Goal: Communication & Community: Answer question/provide support

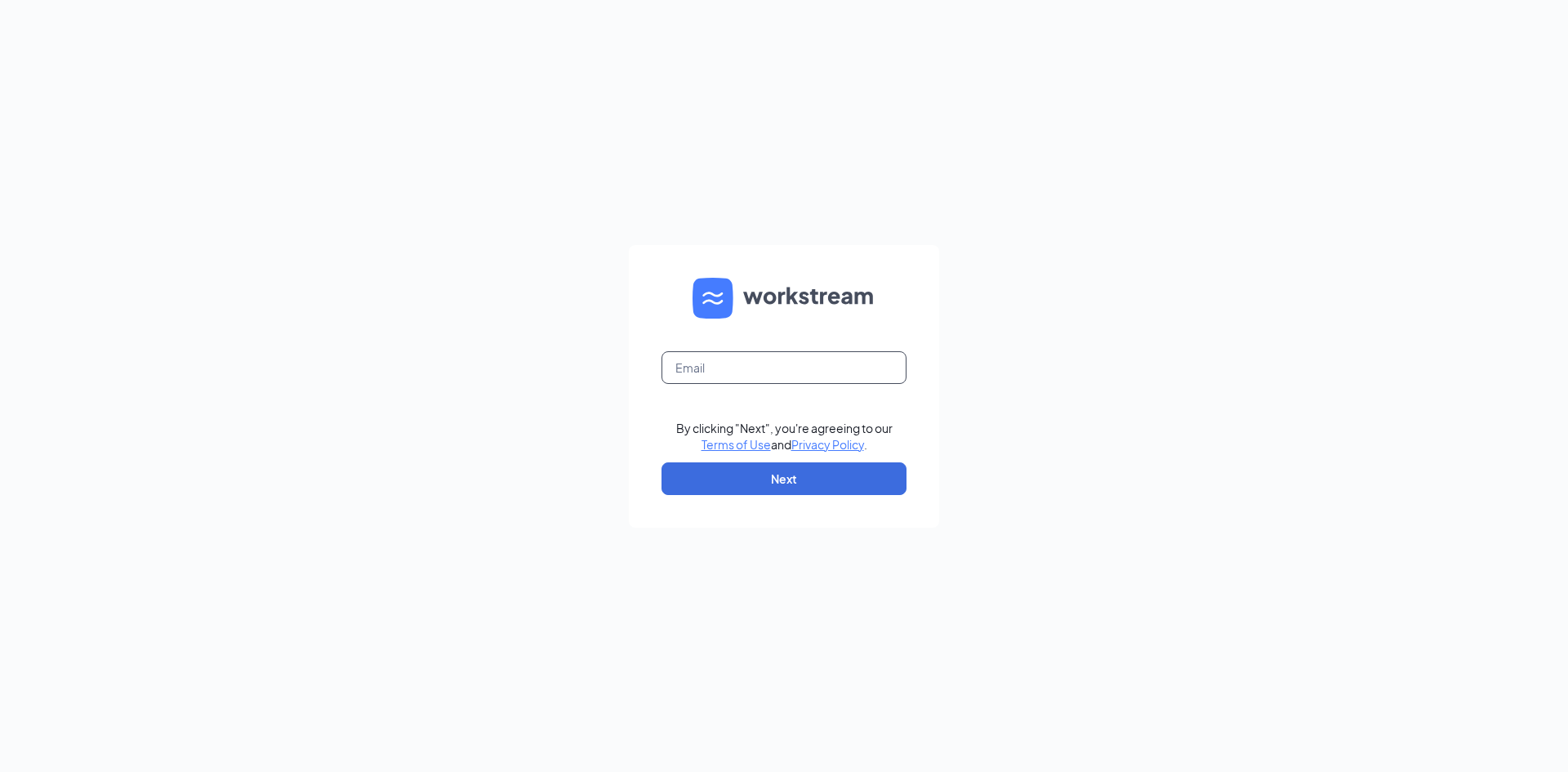
click at [683, 364] on input "text" at bounding box center [784, 368] width 245 height 33
drag, startPoint x: 790, startPoint y: 370, endPoint x: 747, endPoint y: 381, distance: 44.4
click at [695, 338] on form "[EMAIL_ADDRESS][DOMAIN_NAME] By clicking "Next", you're agreeing to our Terms o…" at bounding box center [784, 387] width 310 height 283
drag, startPoint x: 801, startPoint y: 372, endPoint x: 609, endPoint y: 321, distance: 198.7
click at [609, 321] on div "[EMAIL_ADDRESS][DOMAIN_NAME] By clicking "Next", you're agreeing to our Terms o…" at bounding box center [784, 386] width 1568 height 772
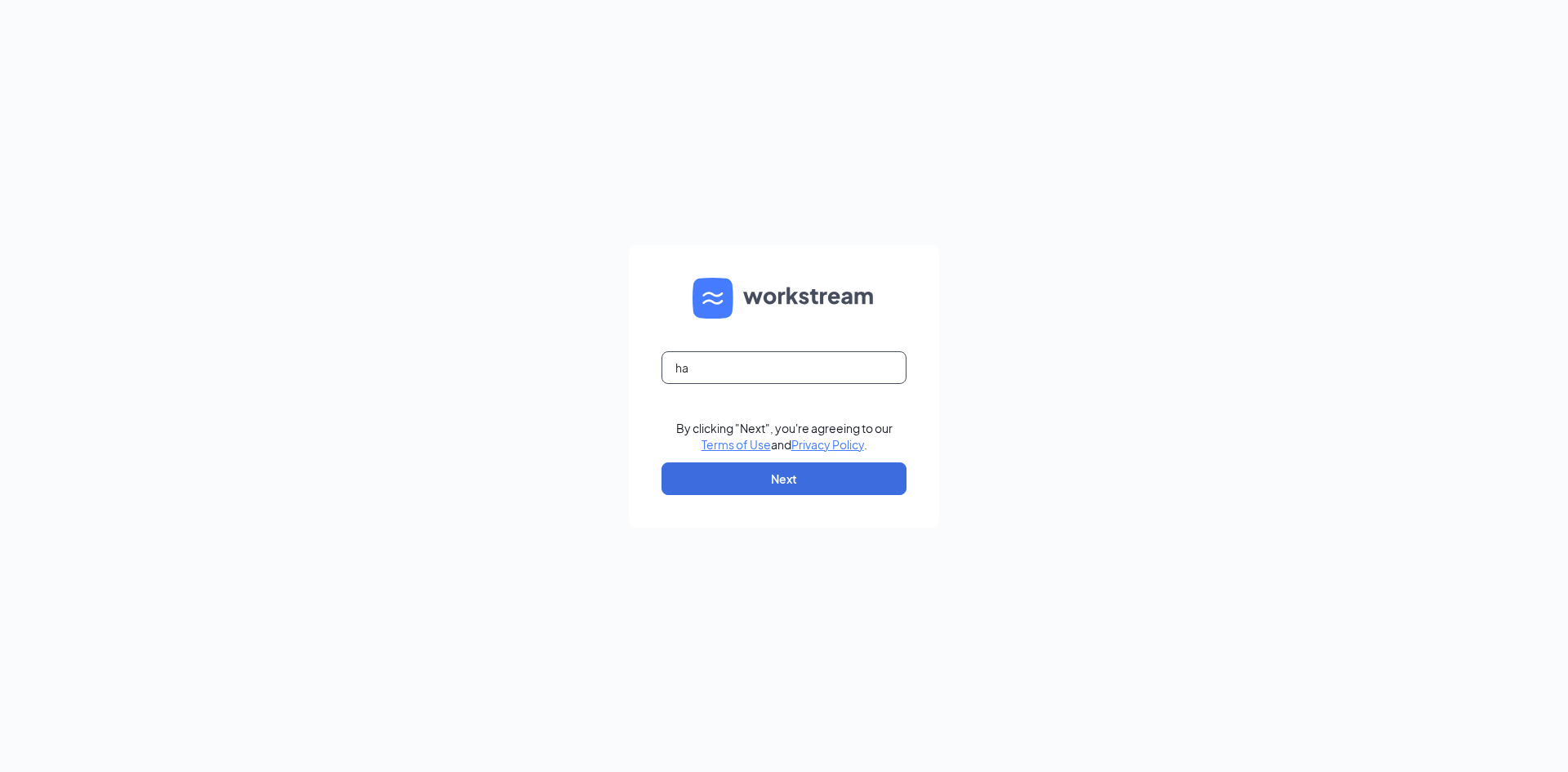
type input "[EMAIL_ADDRESS][DOMAIN_NAME]"
click at [829, 481] on button "Next" at bounding box center [784, 479] width 245 height 33
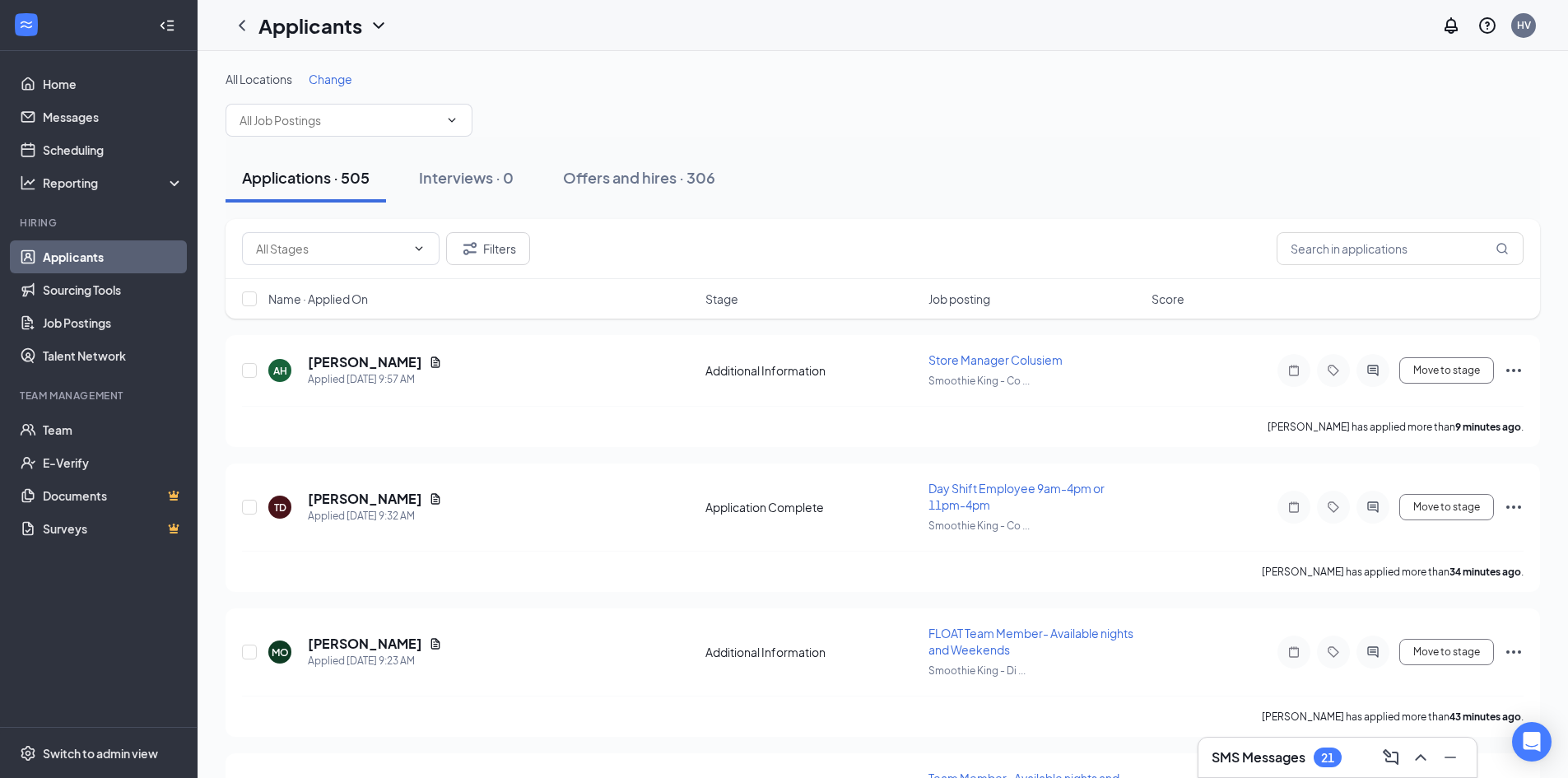
click at [1296, 760] on h3 "SMS Messages" at bounding box center [1259, 757] width 94 height 18
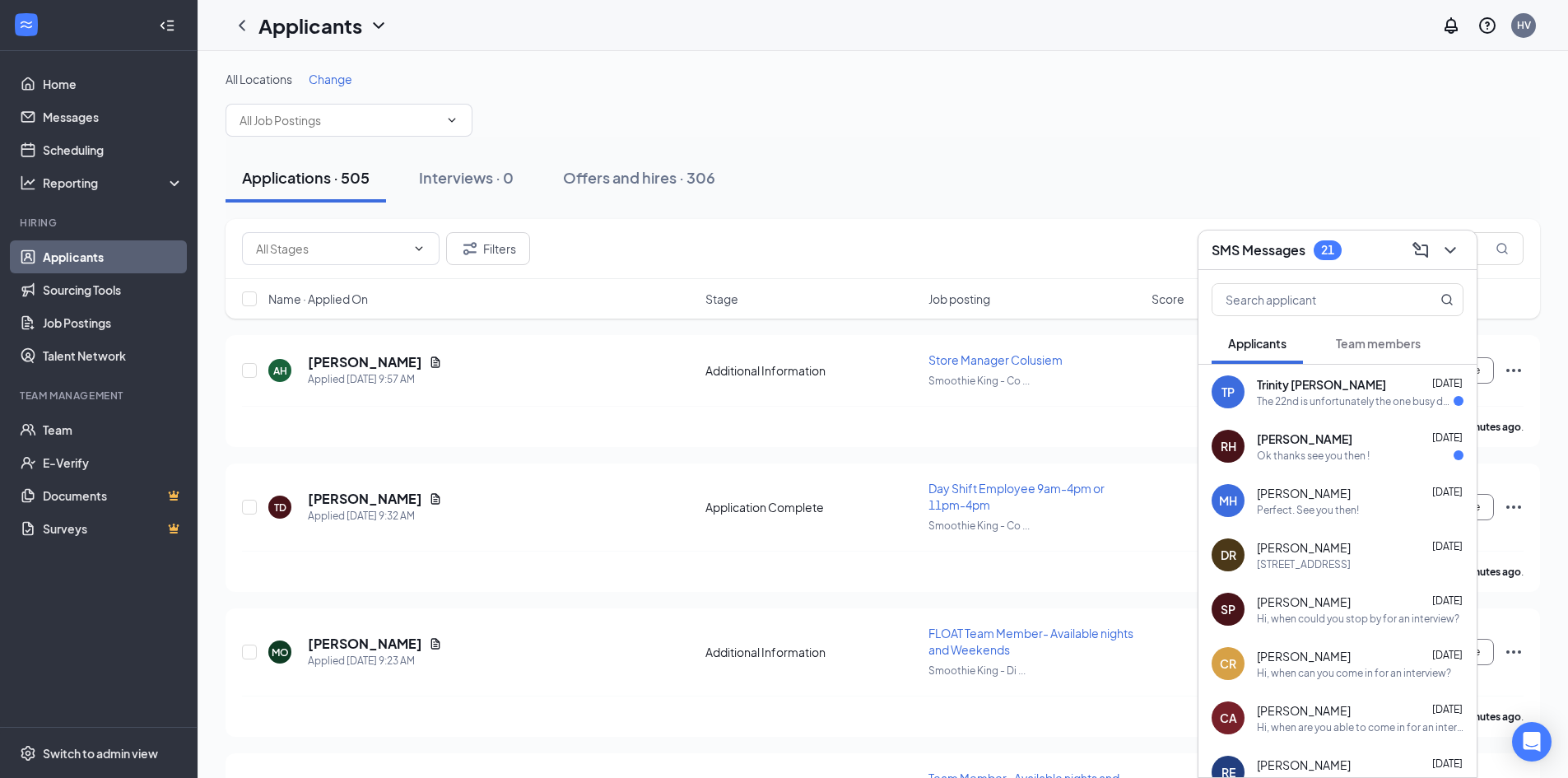
click at [1291, 401] on div "The 22nd is unfortunately the one busy day [PERSON_NAME]" at bounding box center [1355, 401] width 197 height 14
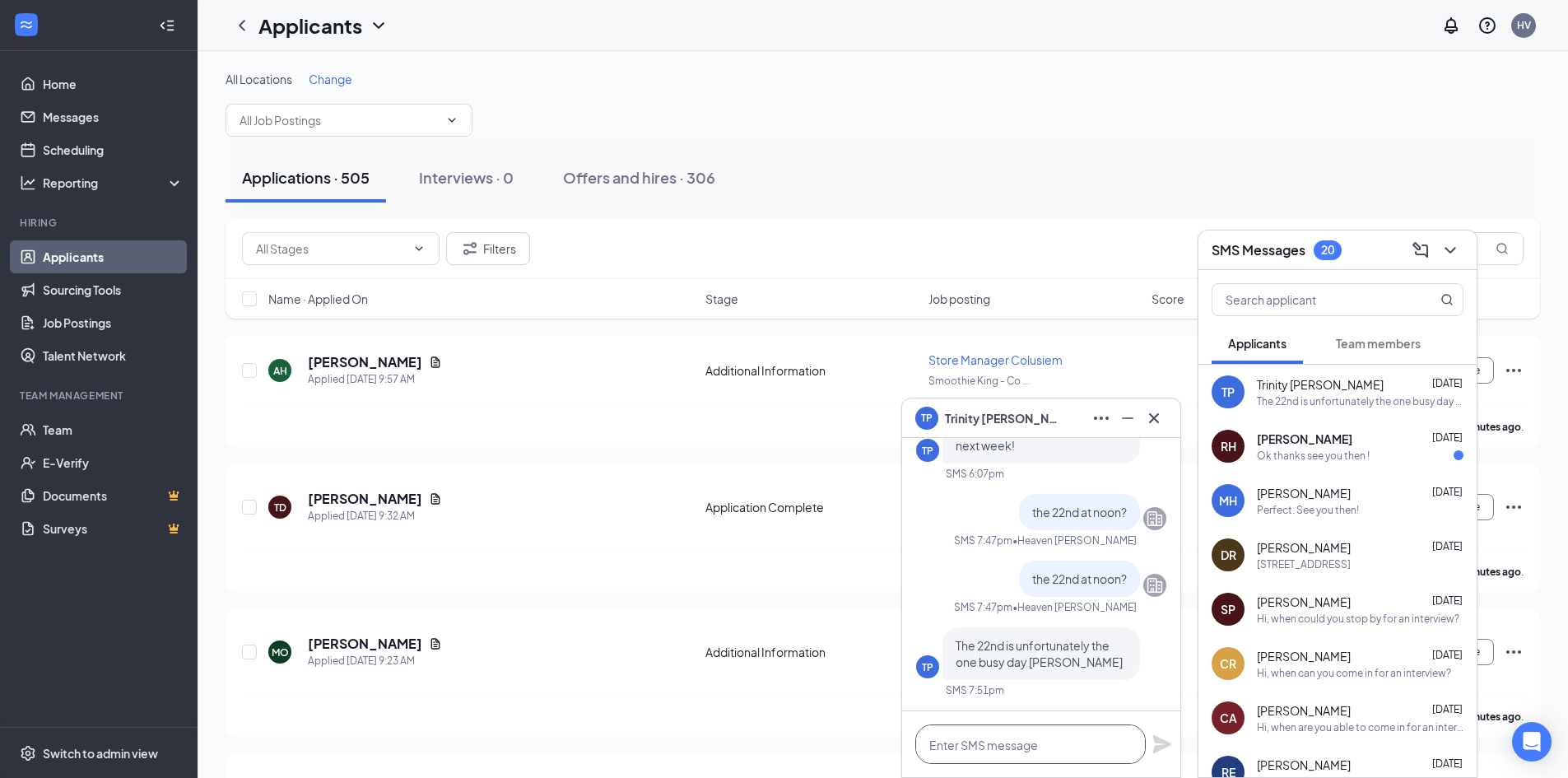
click at [1018, 740] on textarea at bounding box center [1031, 744] width 231 height 40
type textarea "how about 23rd?"
click at [1164, 751] on icon "Plane" at bounding box center [1162, 744] width 20 height 20
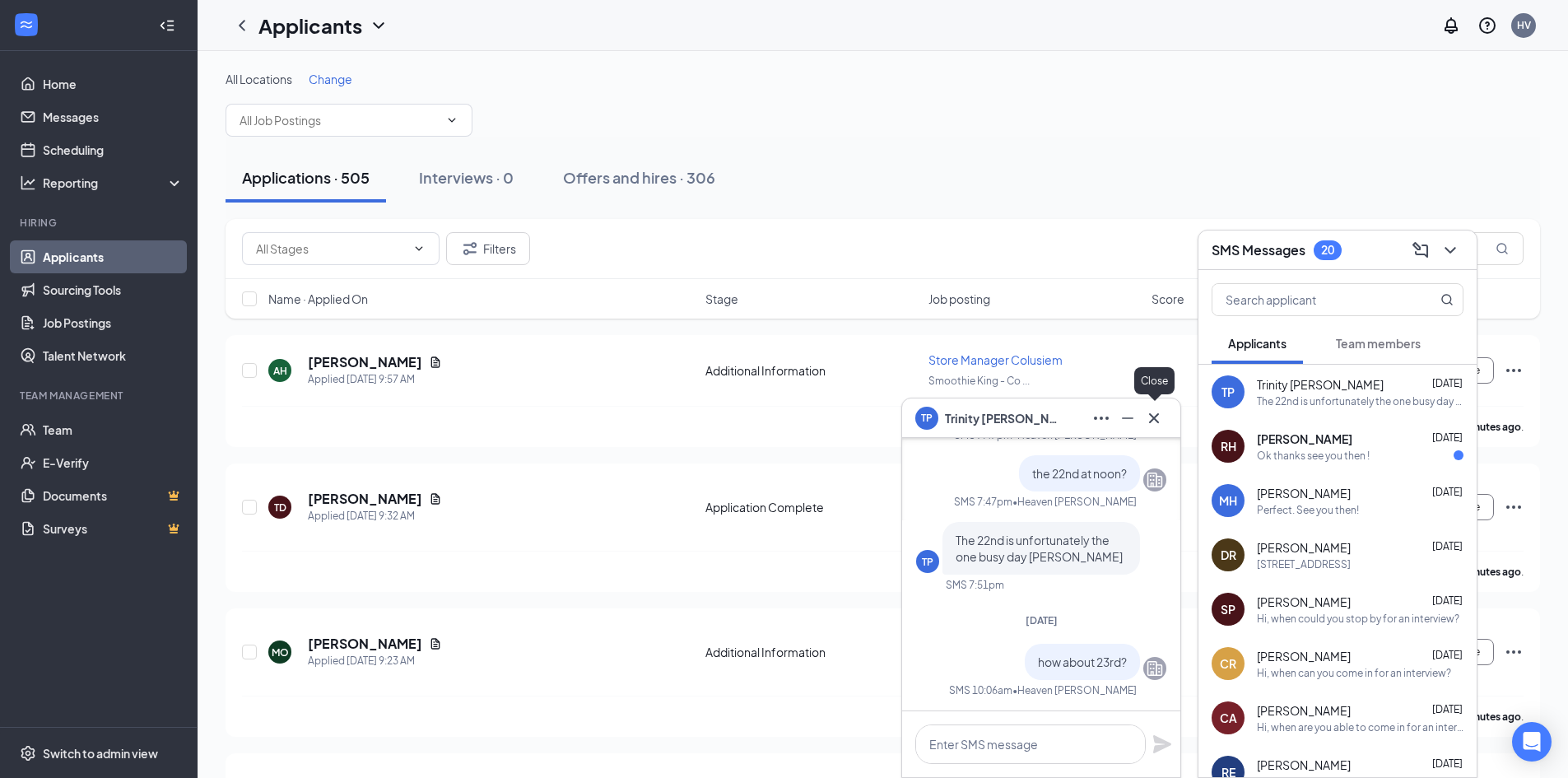
click at [1151, 412] on icon "Cross" at bounding box center [1153, 418] width 20 height 20
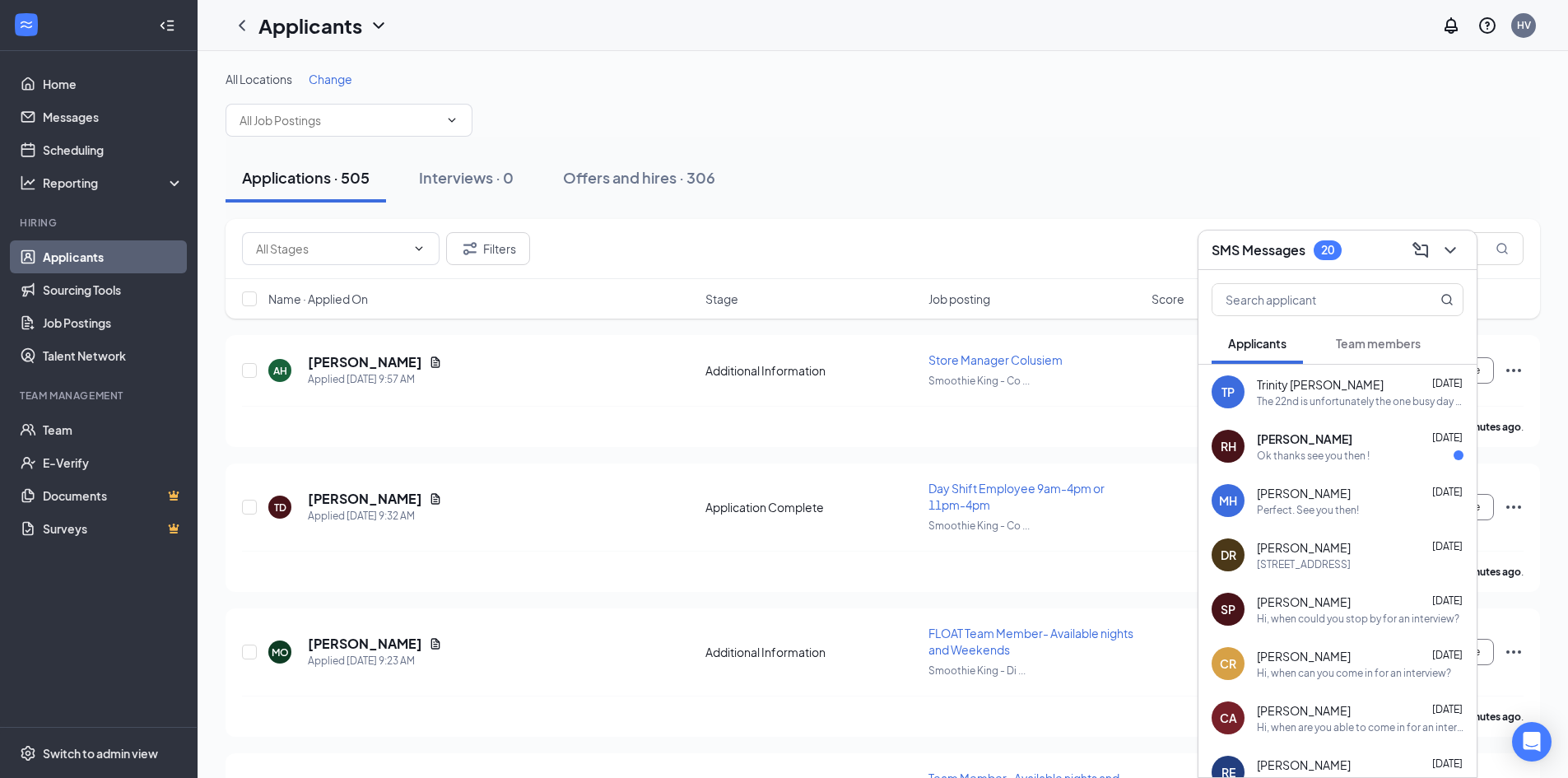
click at [1355, 449] on div "Ok thanks see you then !" at bounding box center [1313, 456] width 113 height 14
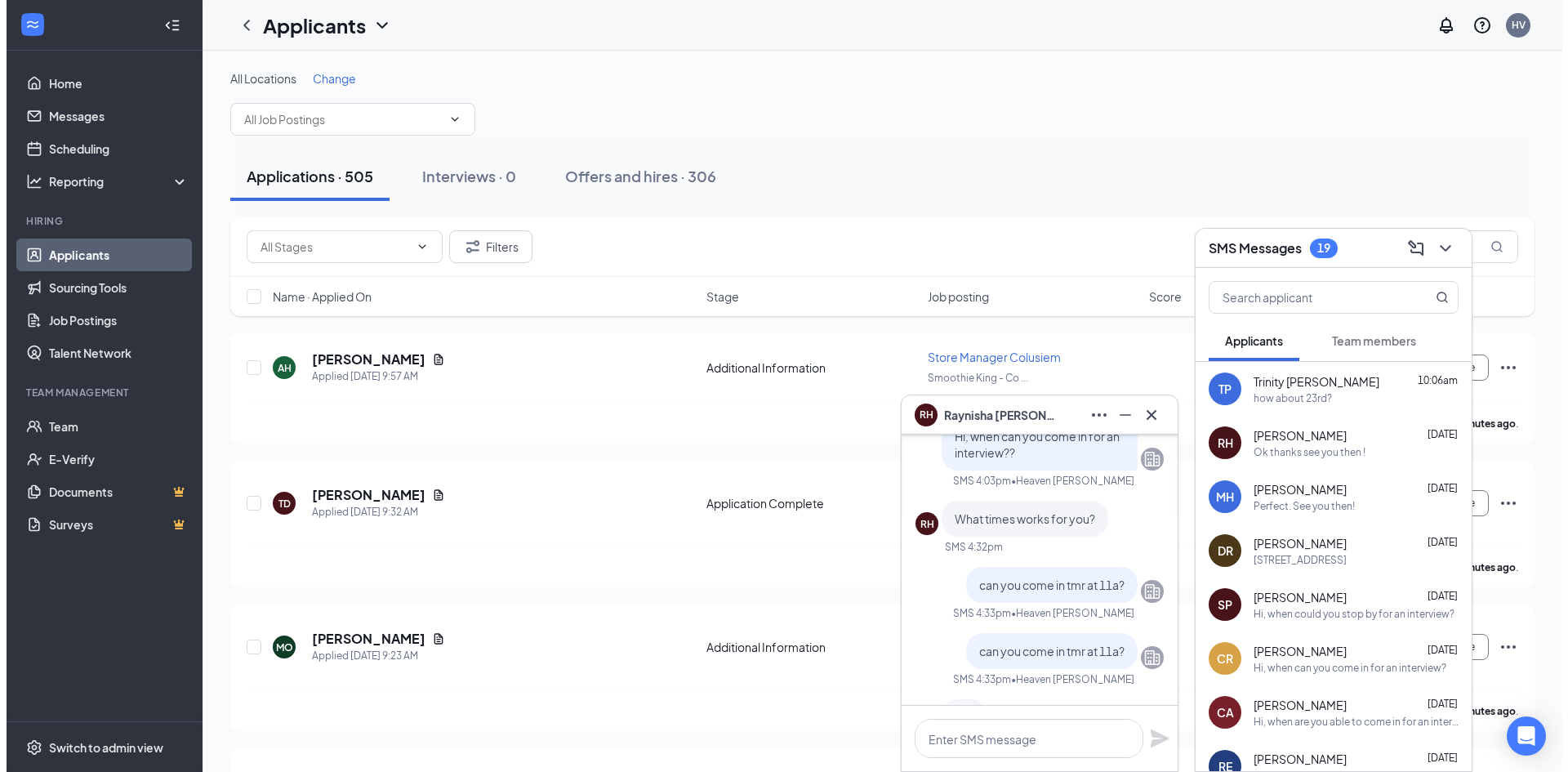
scroll to position [-327, 0]
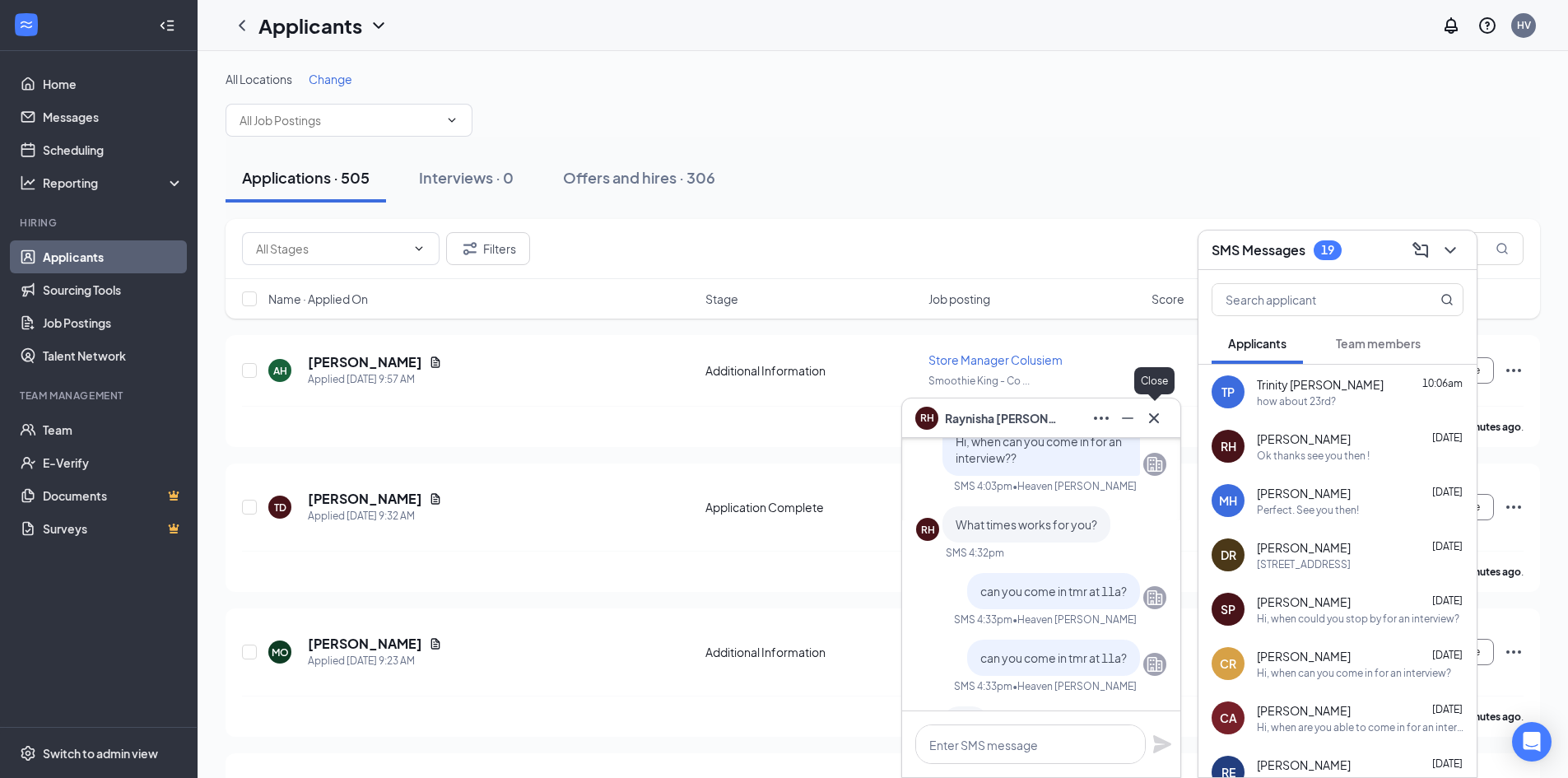
click at [1158, 422] on icon "Cross" at bounding box center [1153, 417] width 10 height 10
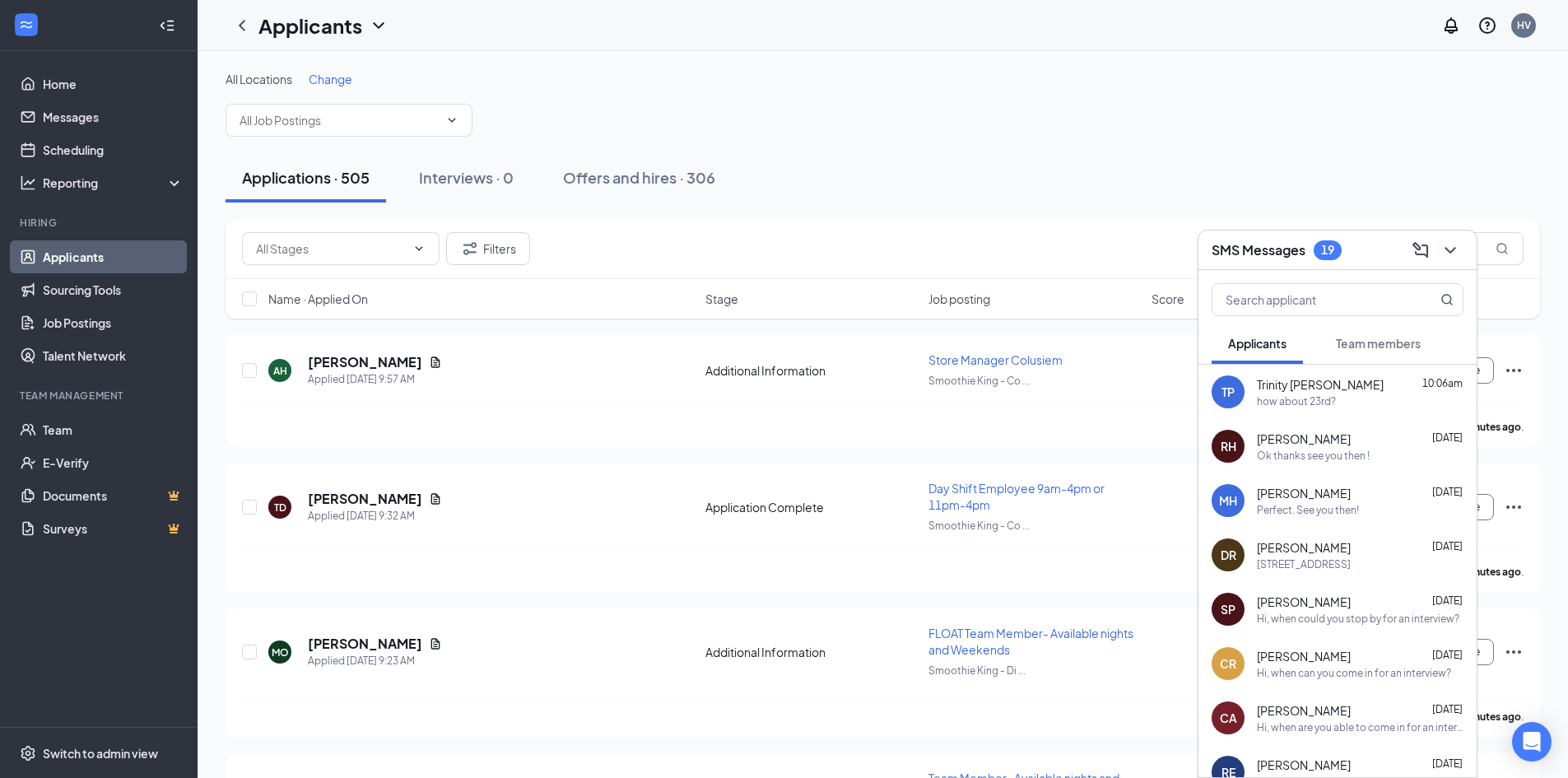
click at [1369, 264] on div "SMS Messages 19" at bounding box center [1337, 251] width 278 height 40
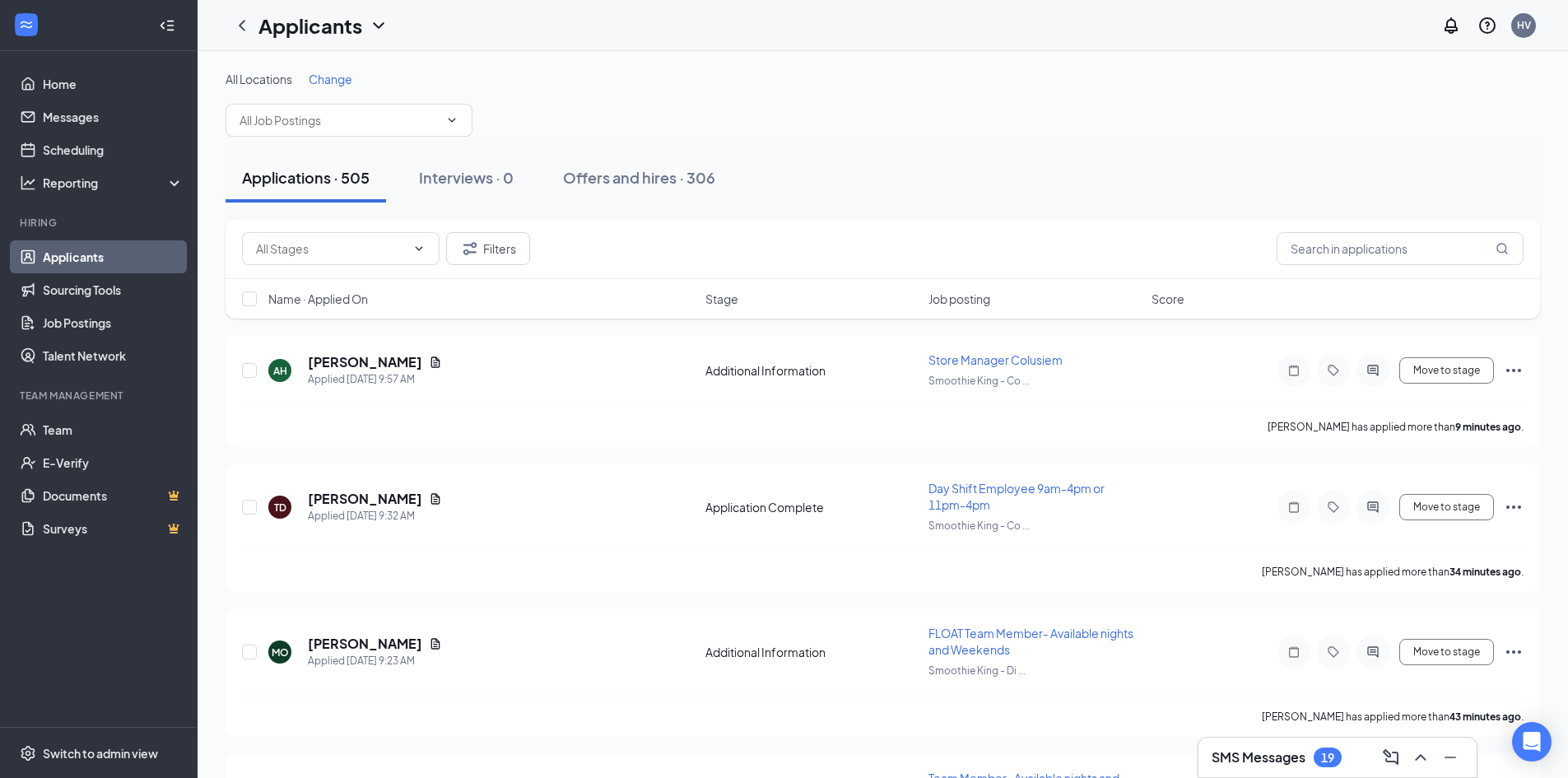
click at [340, 83] on span "Change" at bounding box center [330, 79] width 43 height 15
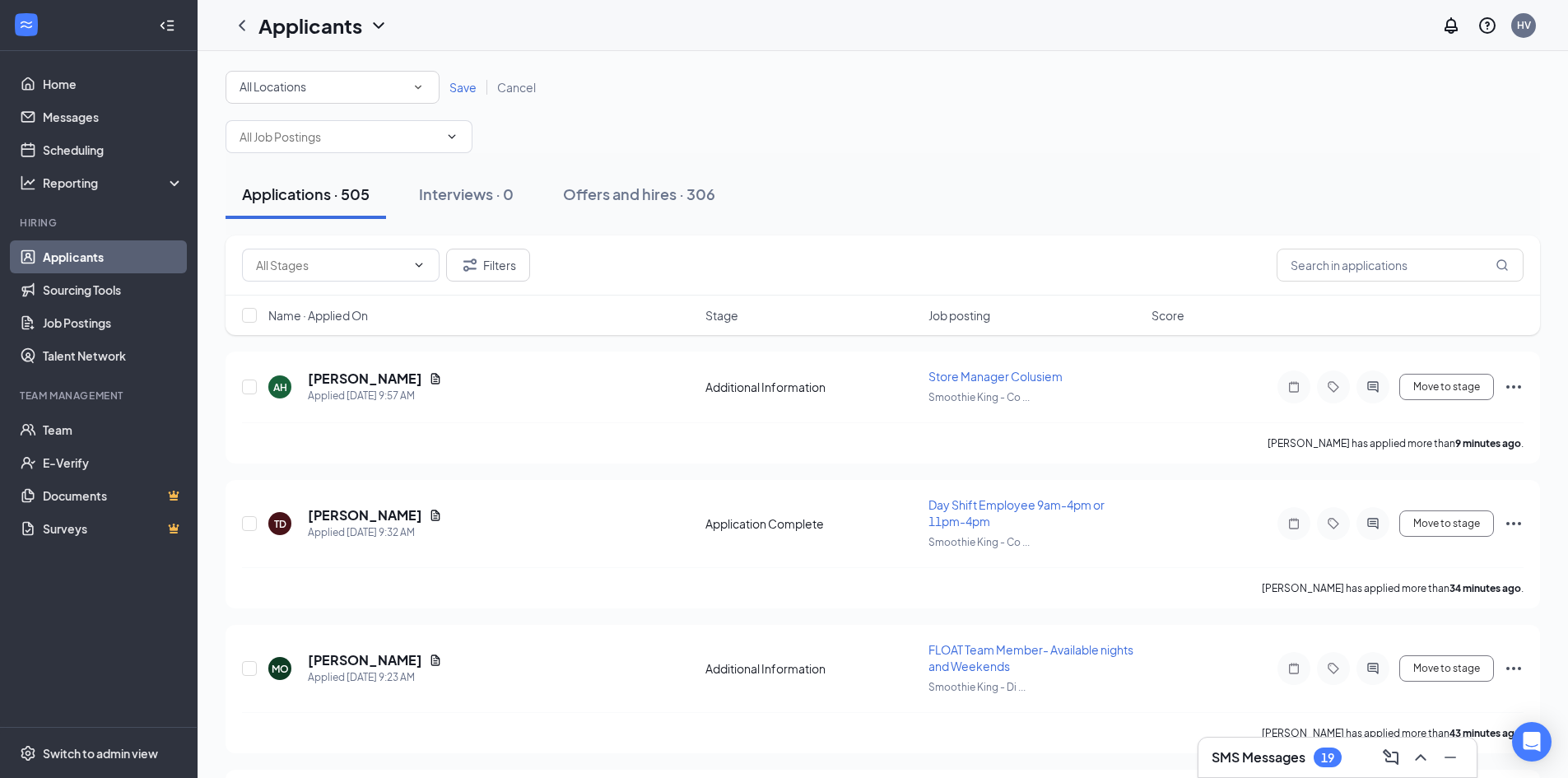
click at [416, 96] on div "All Locations" at bounding box center [332, 87] width 186 height 20
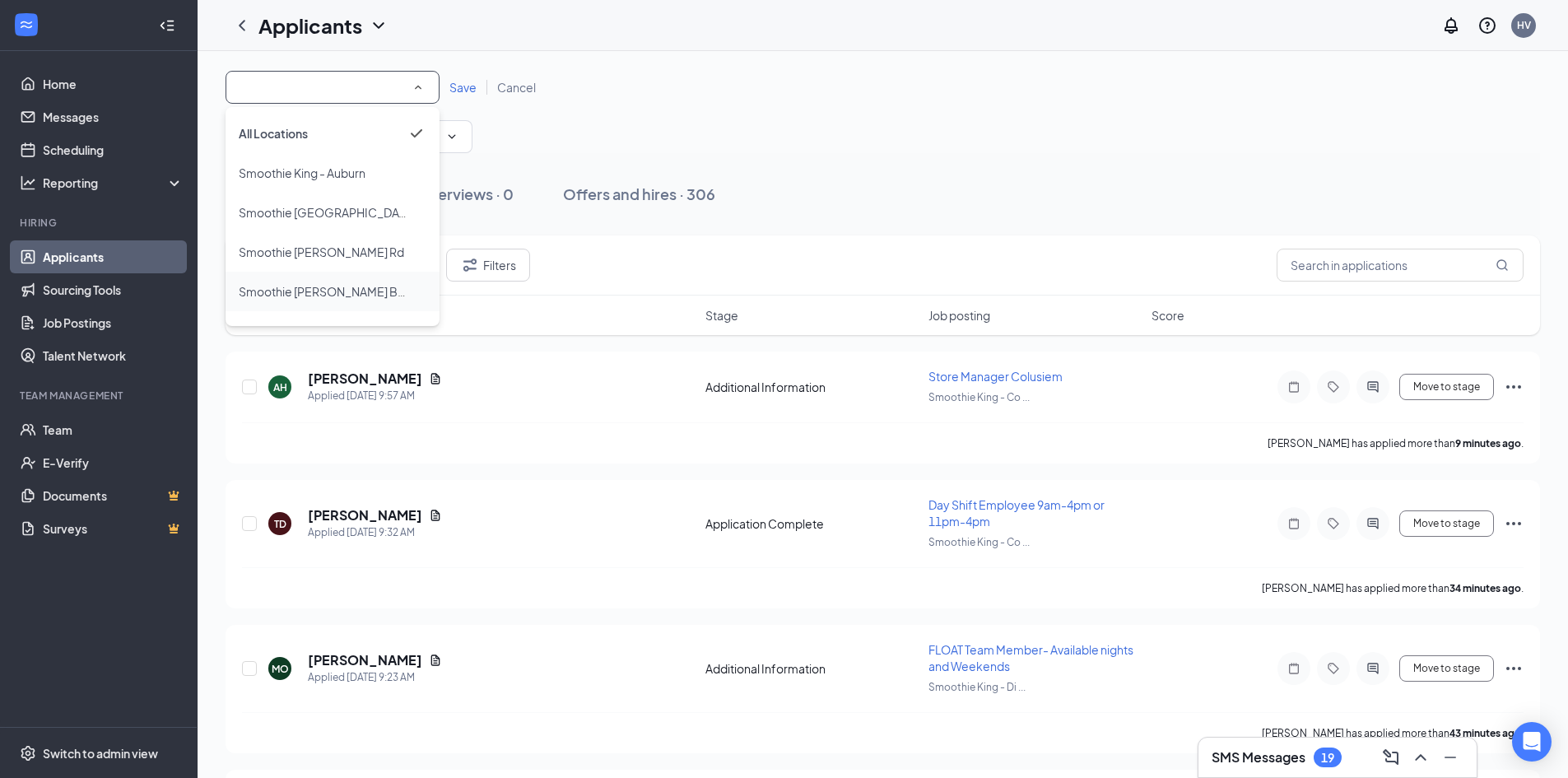
click at [384, 279] on li "Smoothie [PERSON_NAME] Blvd" at bounding box center [333, 291] width 214 height 40
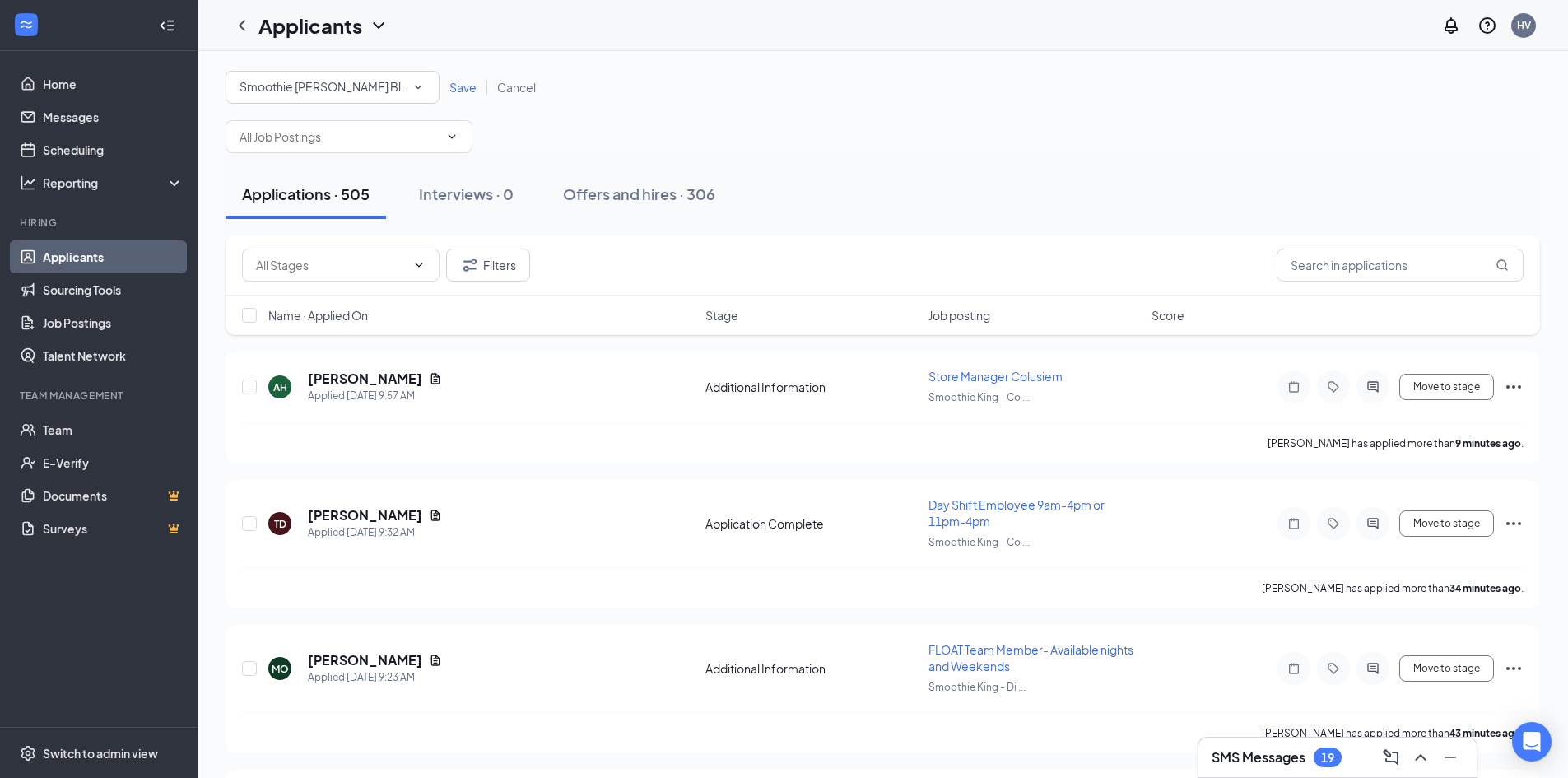
click at [456, 86] on span "Save" at bounding box center [462, 86] width 27 height 15
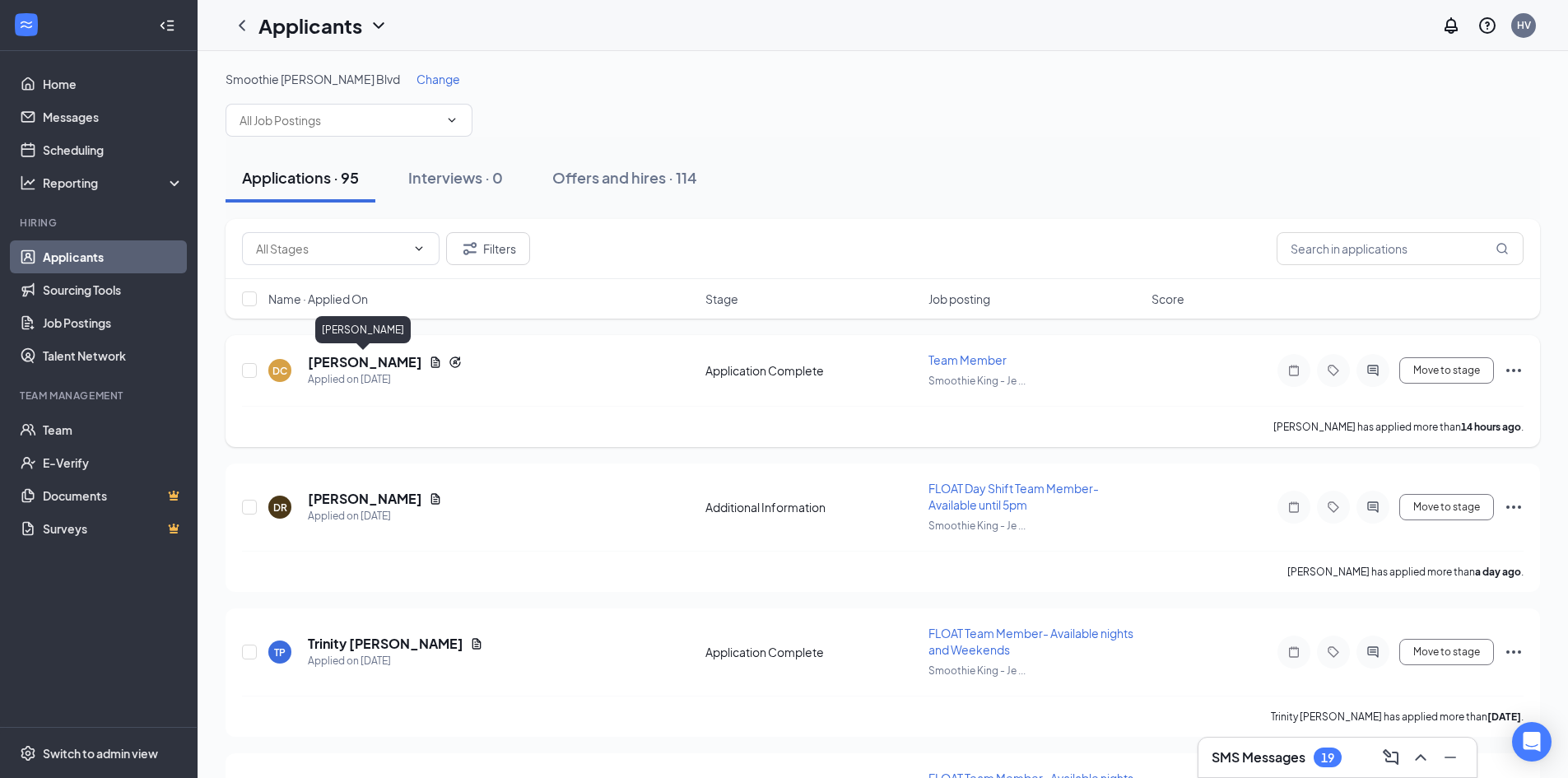
click at [370, 358] on h5 "[PERSON_NAME]" at bounding box center [365, 362] width 114 height 18
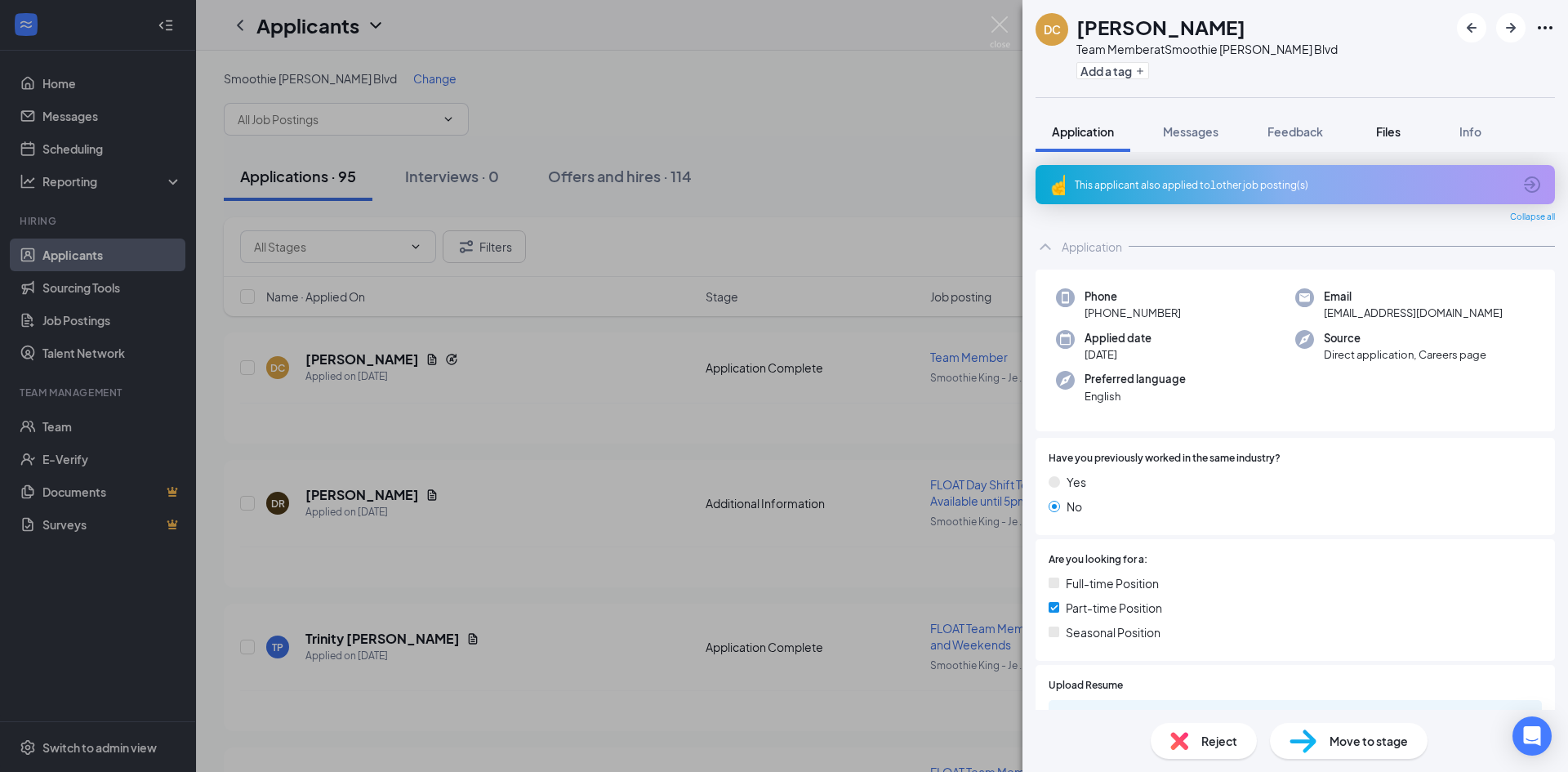
click at [1373, 134] on button "Files" at bounding box center [1389, 132] width 65 height 41
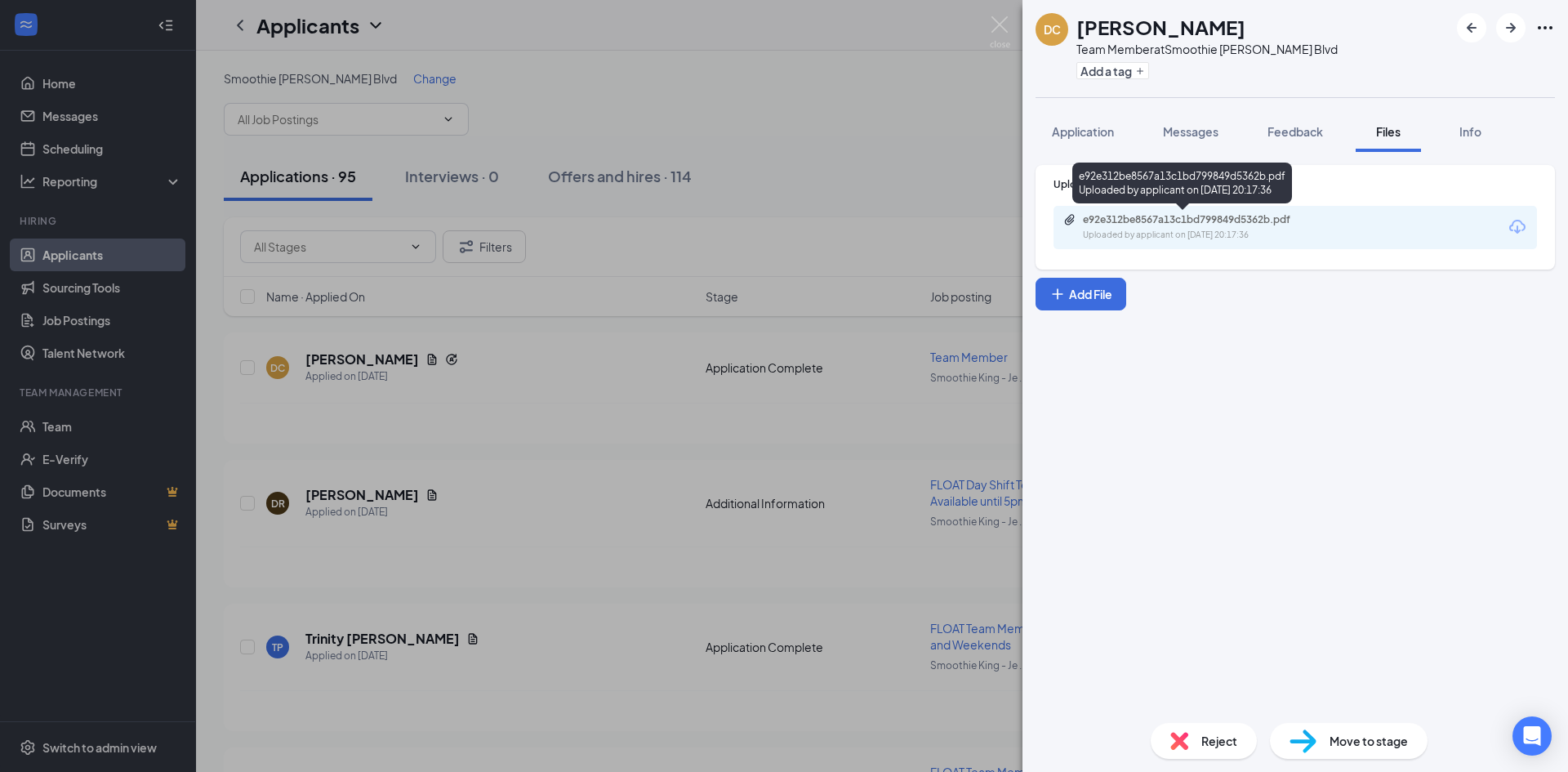
click at [1275, 231] on div "Uploaded by applicant on [DATE] 20:17:36" at bounding box center [1205, 235] width 245 height 13
click at [769, 159] on div "DC [PERSON_NAME] Team Member at Smoothie [PERSON_NAME] Blvd Add a tag Applicati…" at bounding box center [784, 386] width 1568 height 772
